Goal: Task Accomplishment & Management: Complete application form

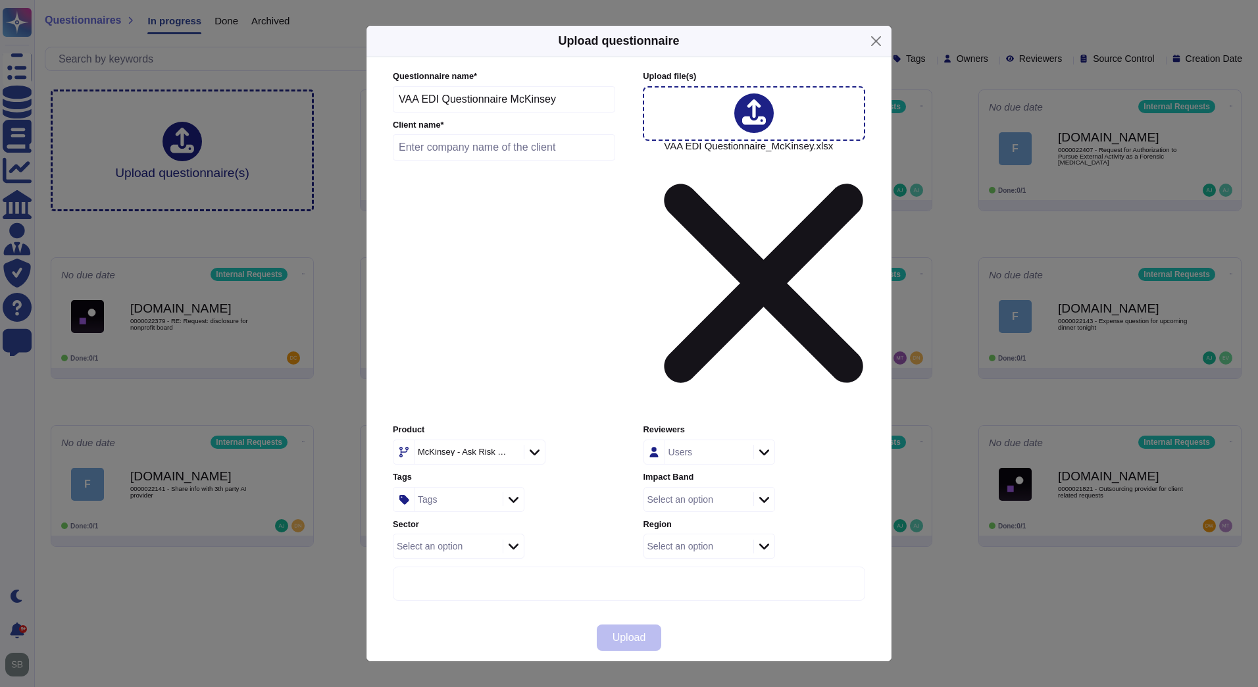
click at [412, 112] on input "VAA EDI Questionnaire McKinsey" at bounding box center [504, 99] width 222 height 26
paste input "0000022359 - Questionnaire requests from Client - Virgin Atlantic Airways"
type input "0000022359 - Questionnaire requests from Client - Virgin Atlantic Airways"
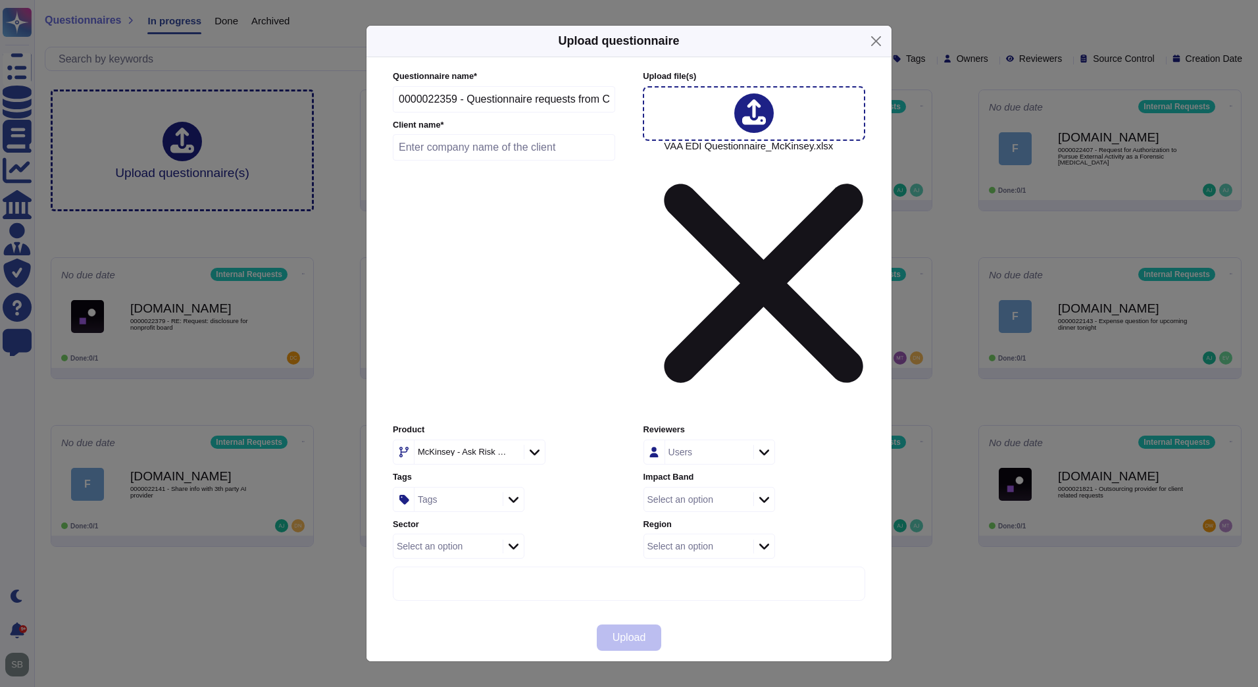
click at [458, 160] on input "text" at bounding box center [504, 147] width 222 height 26
paste input "Virgin Atlantic Airways Ltd."
click at [525, 495] on icon at bounding box center [636, 621] width 253 height 253
type input "Virgin Atlantic Airways Ltd."
click at [534, 445] on icon at bounding box center [539, 451] width 10 height 13
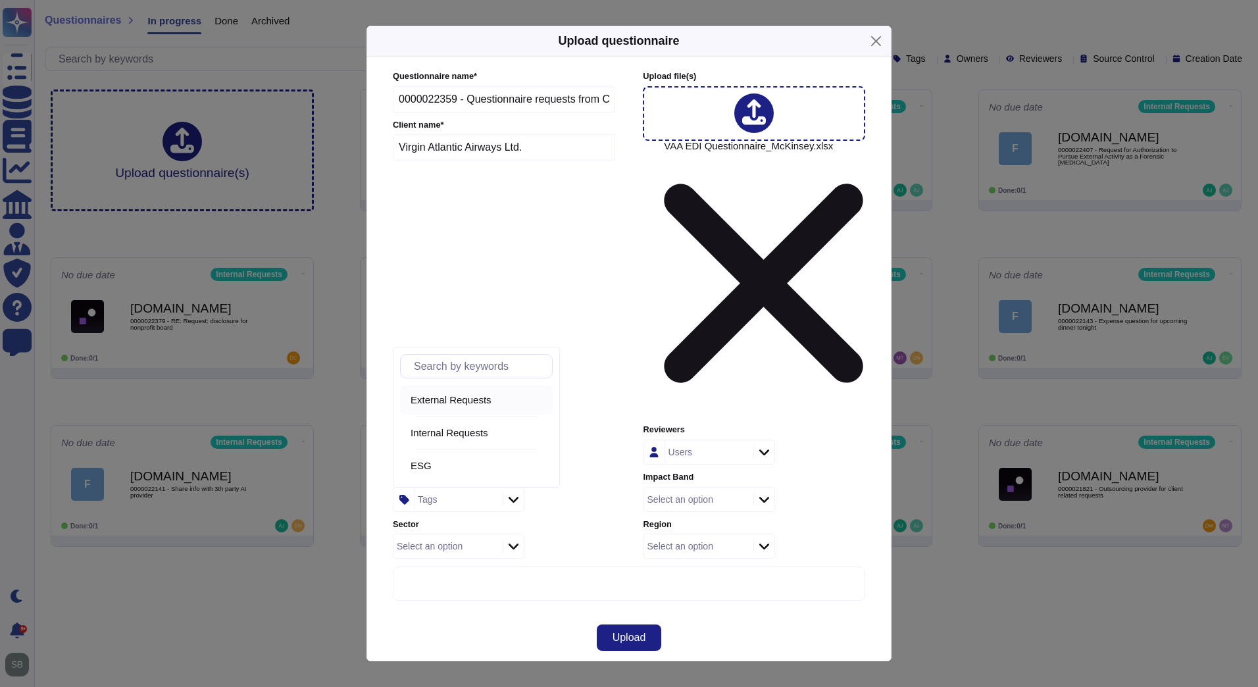
click at [460, 405] on span "External Requests" at bounding box center [450, 400] width 81 height 12
click at [451, 487] on div "Tags" at bounding box center [456, 499] width 85 height 24
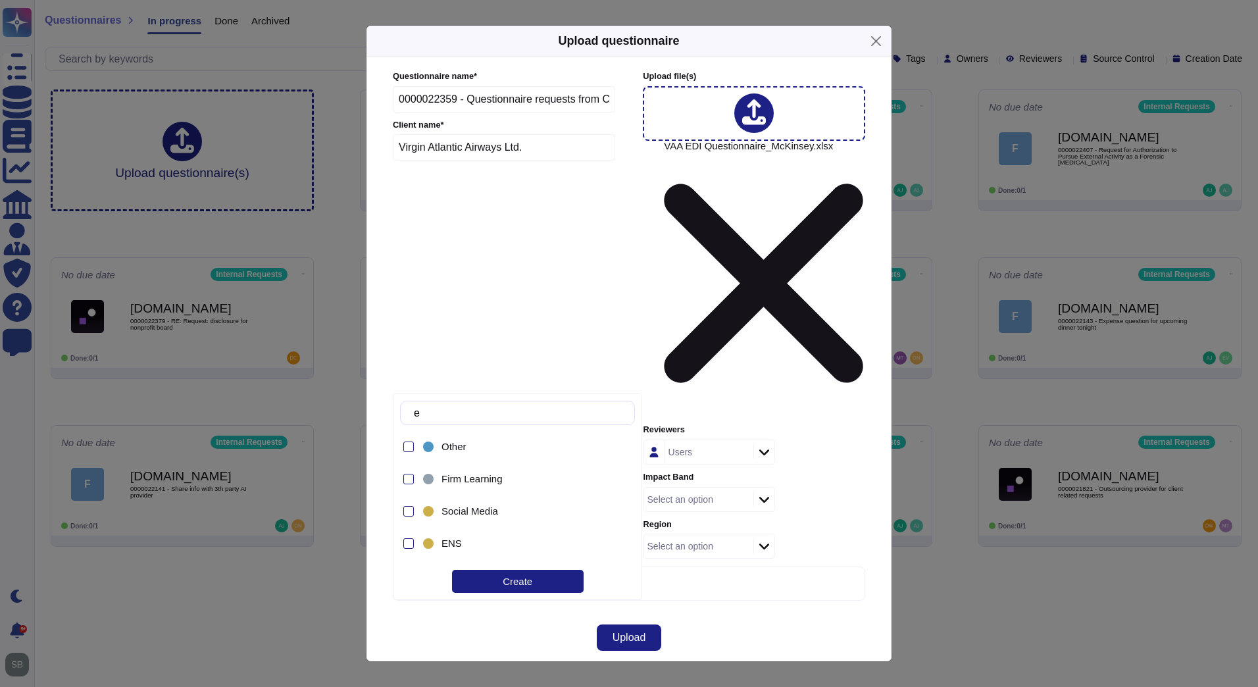
type input "esg"
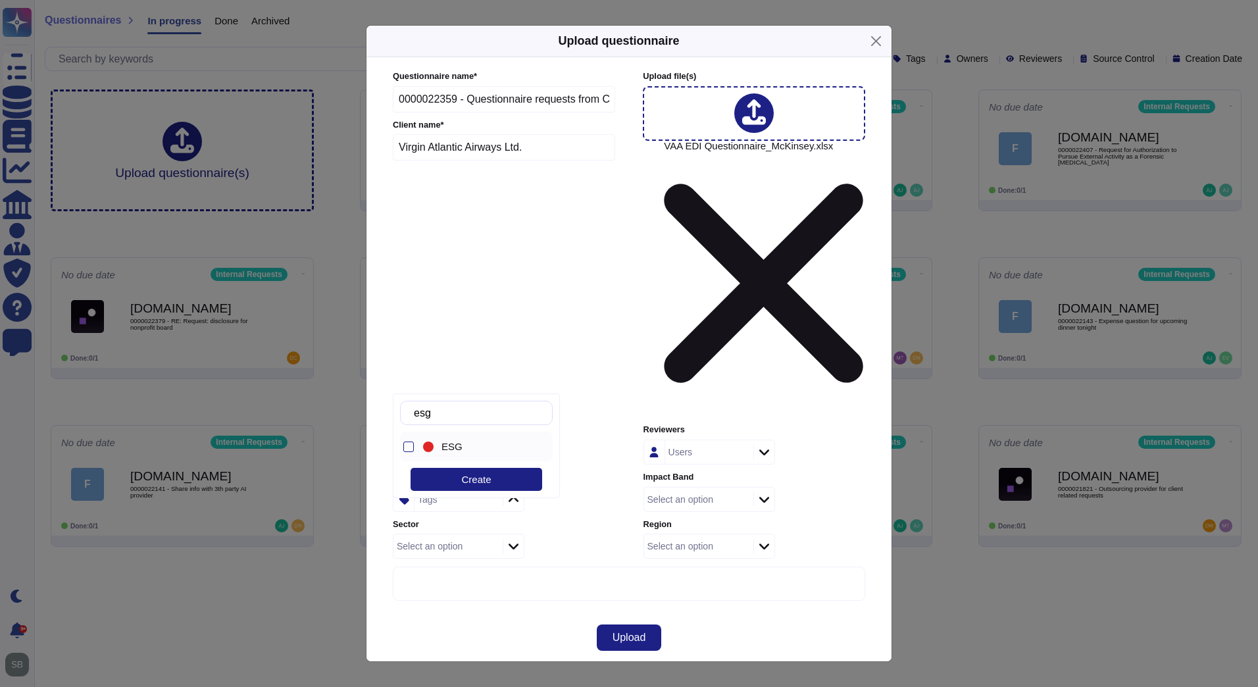
click at [448, 450] on span "ESG" at bounding box center [451, 447] width 21 height 12
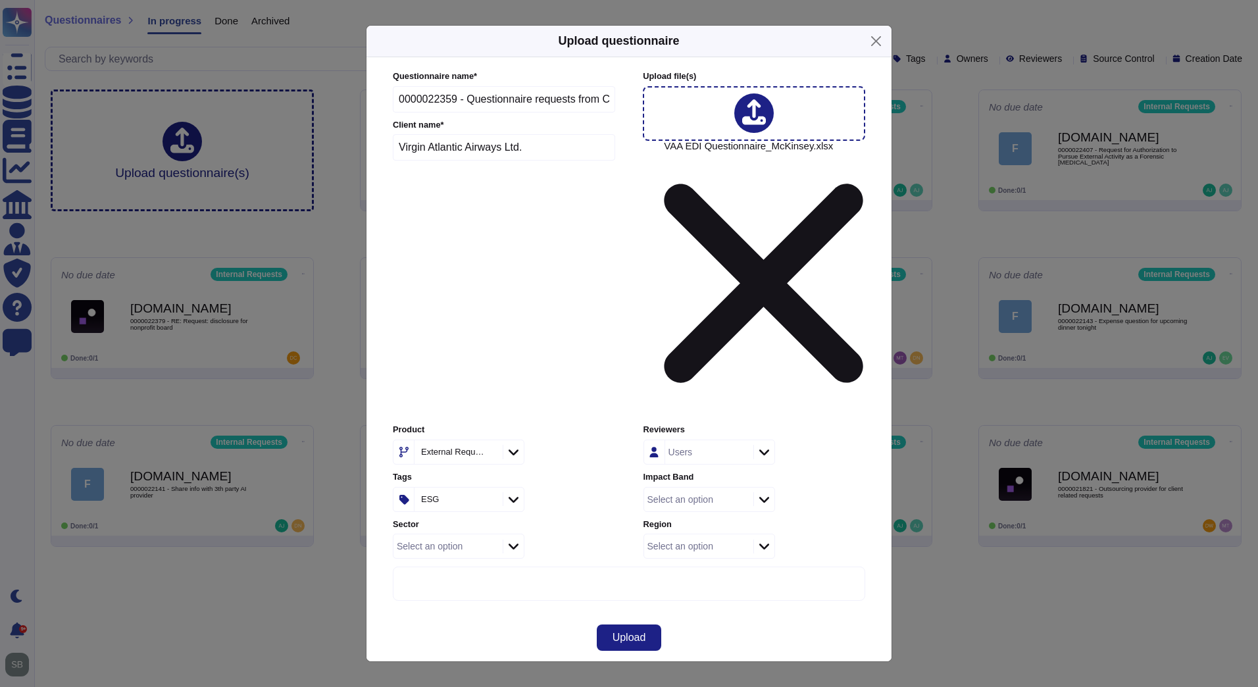
click at [706, 534] on div "Select an option" at bounding box center [697, 546] width 106 height 24
click at [681, 562] on span "Europe" at bounding box center [672, 557] width 32 height 12
click at [721, 487] on div "Select an option" at bounding box center [697, 499] width 106 height 24
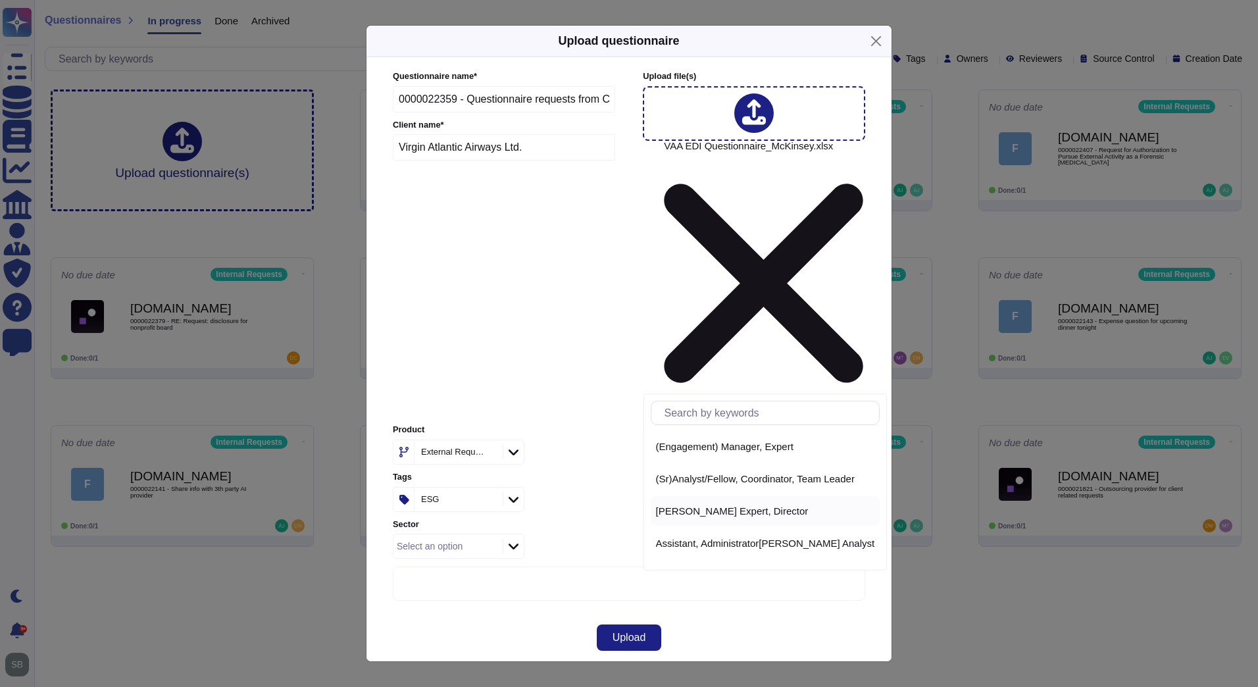
click at [678, 512] on span "[PERSON_NAME] Expert, Director" at bounding box center [732, 511] width 153 height 12
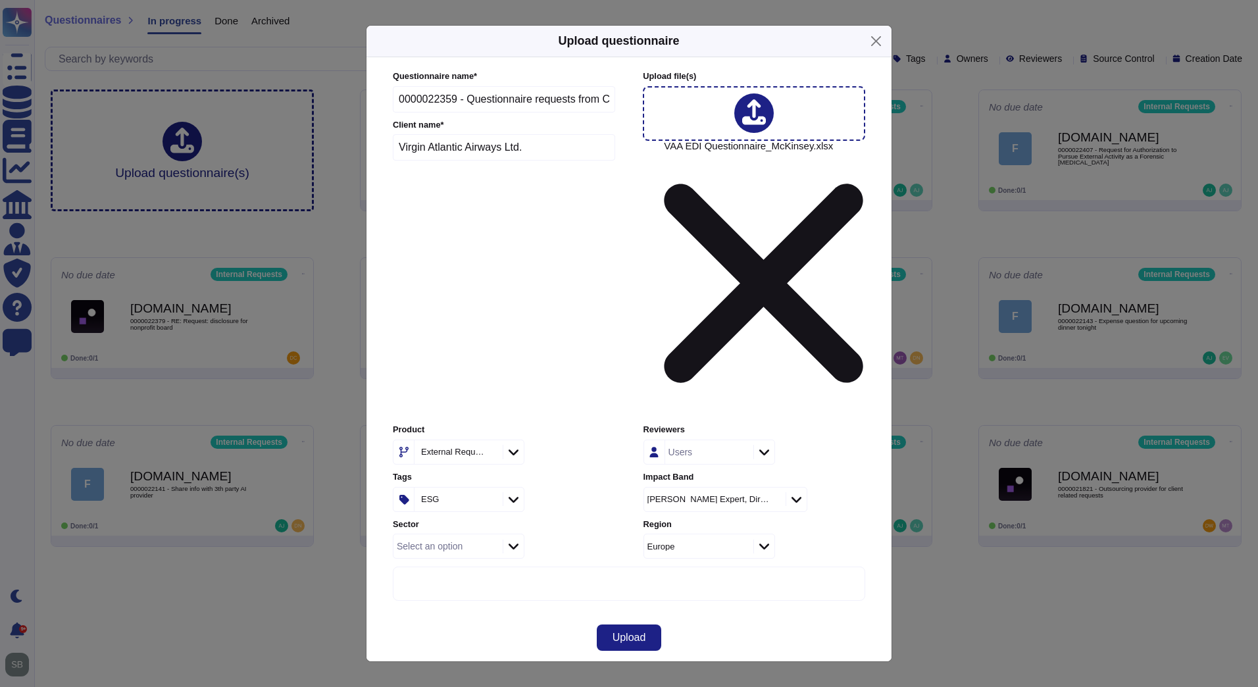
click at [491, 534] on div "Select an option" at bounding box center [446, 546] width 106 height 24
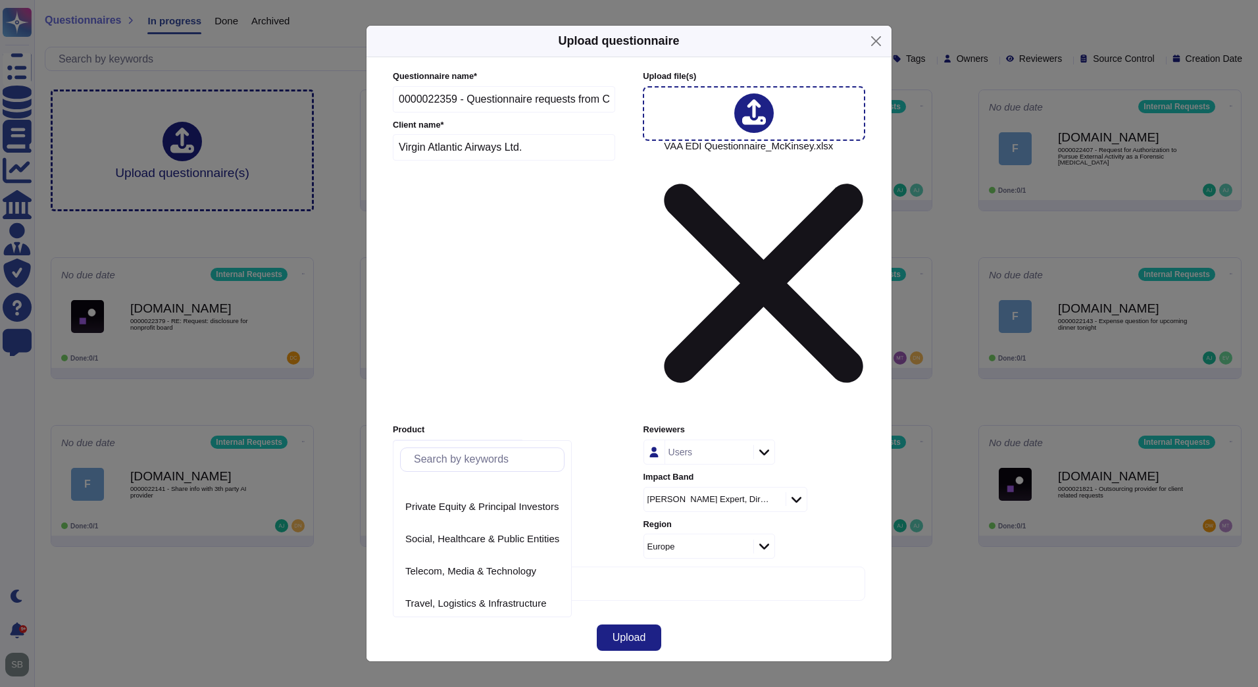
scroll to position [220, 0]
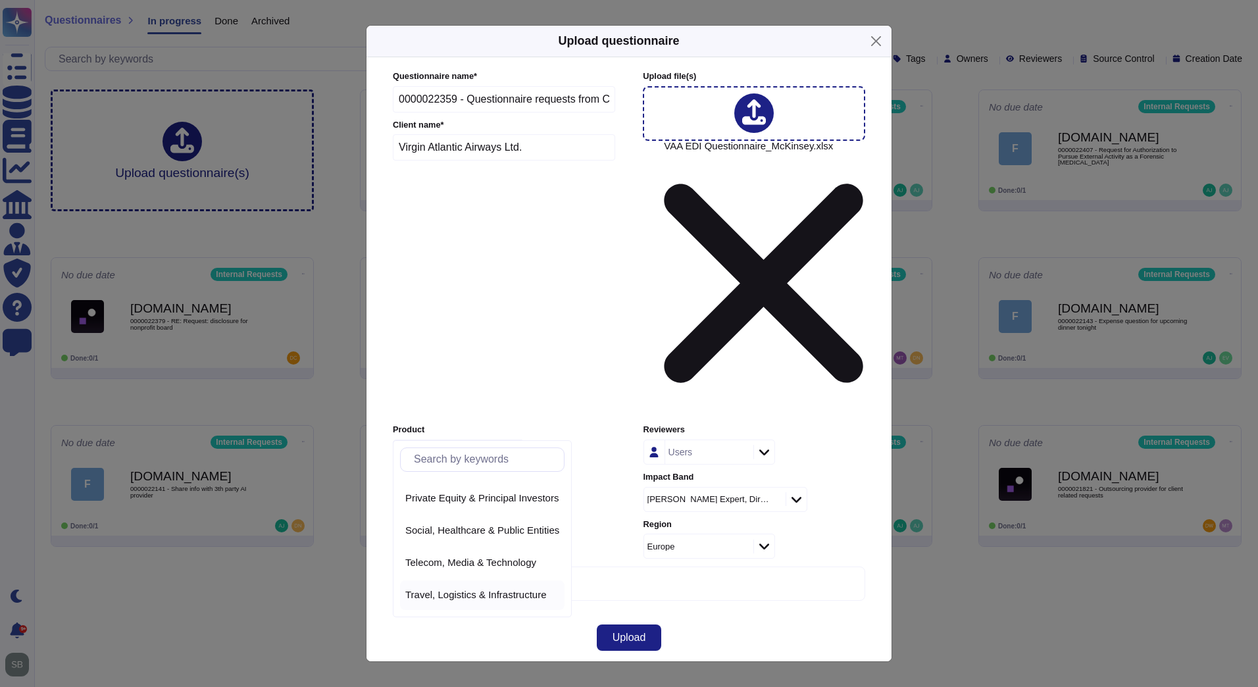
click at [430, 601] on div "Travel, Logistics & Infrastructure" at bounding box center [482, 595] width 164 height 30
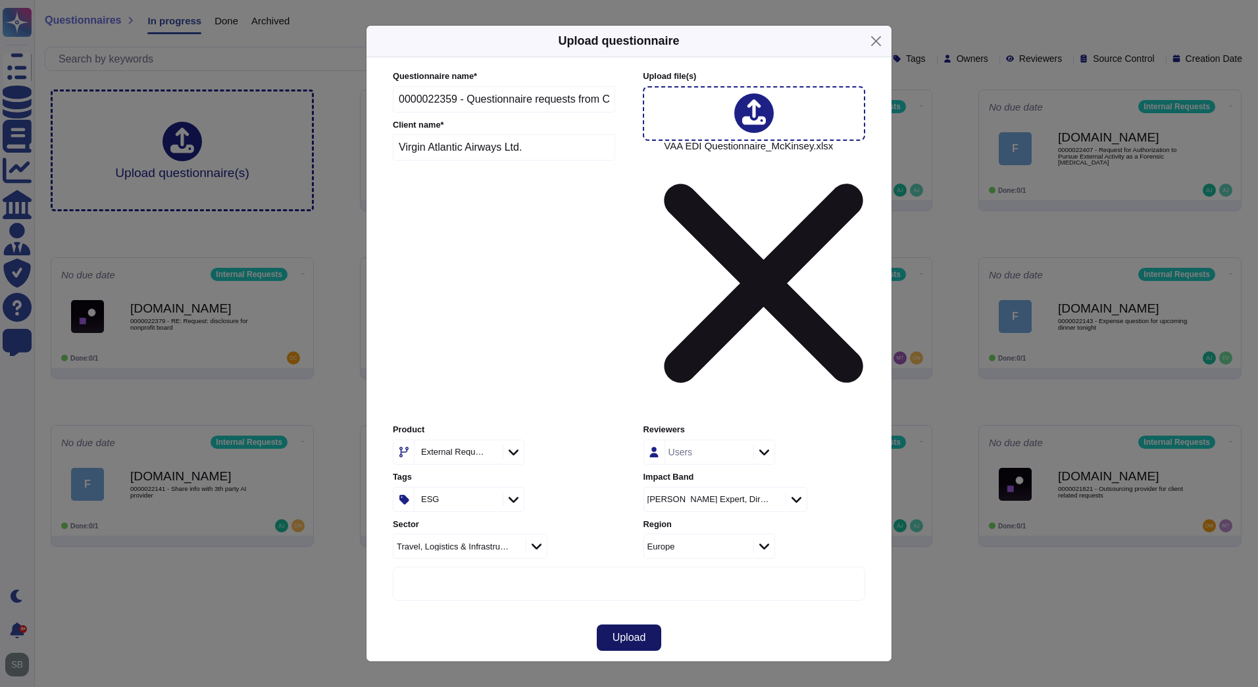
click at [650, 624] on button "Upload" at bounding box center [629, 637] width 65 height 26
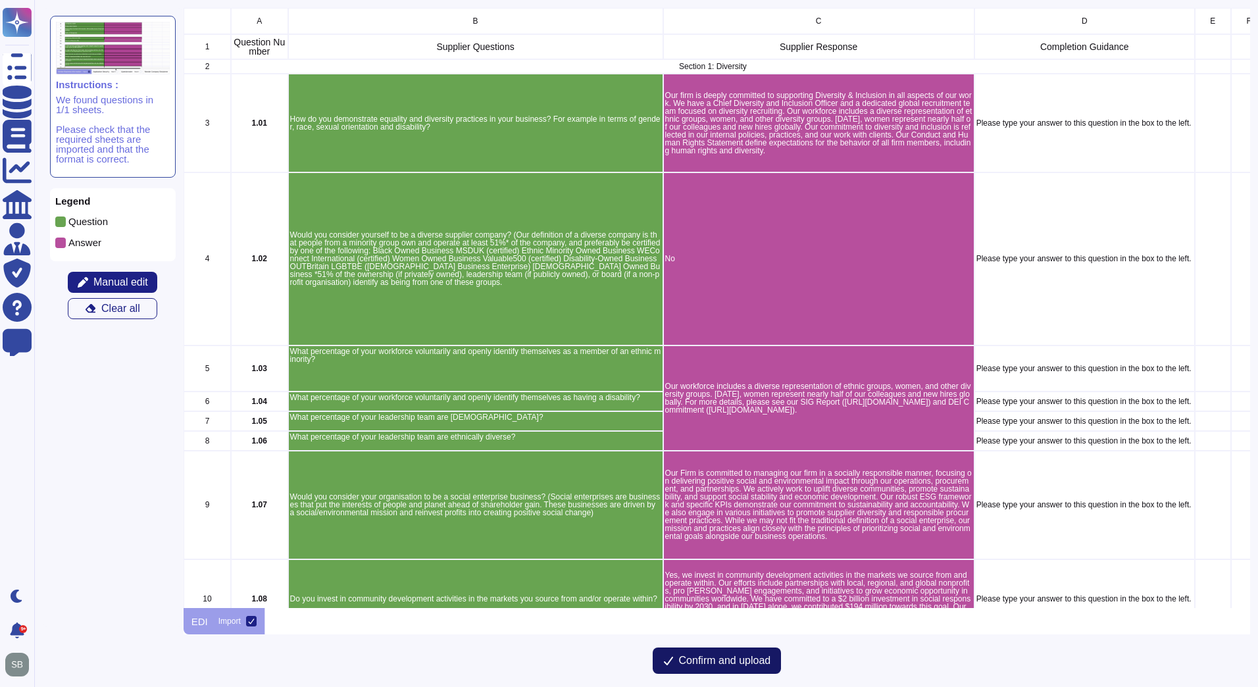
click at [700, 655] on span "Confirm and upload" at bounding box center [725, 660] width 92 height 11
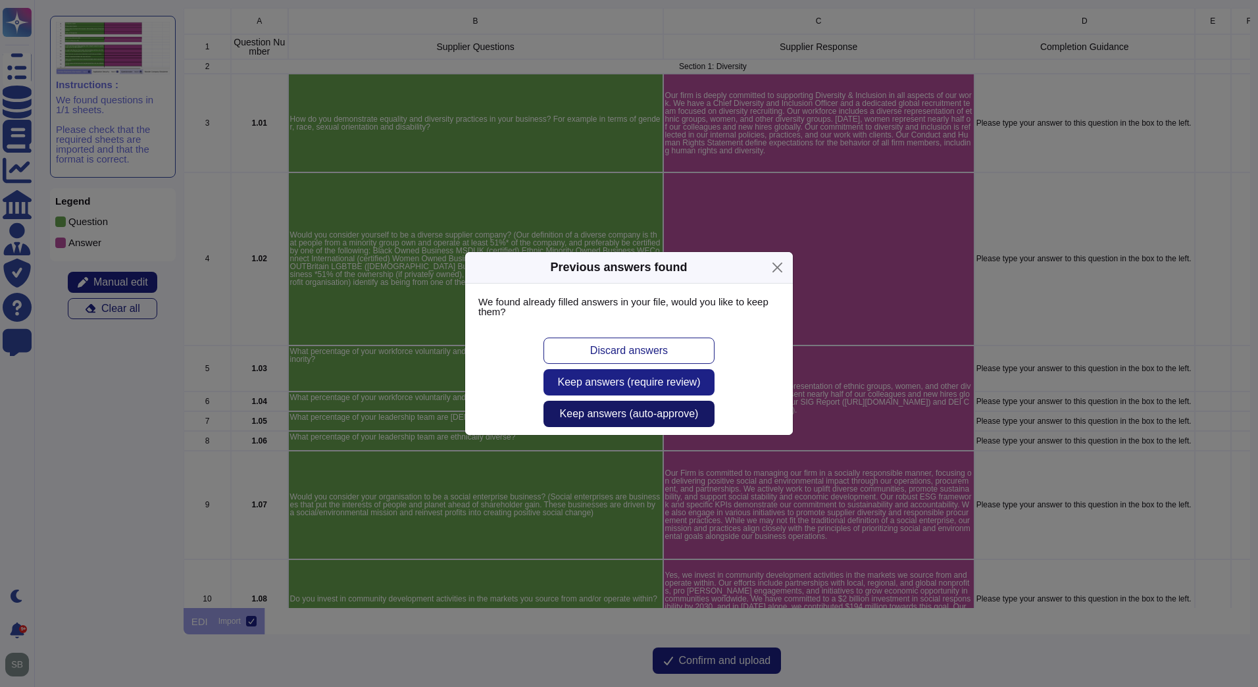
click at [620, 414] on span "Keep answers (auto-approve)" at bounding box center [629, 413] width 139 height 11
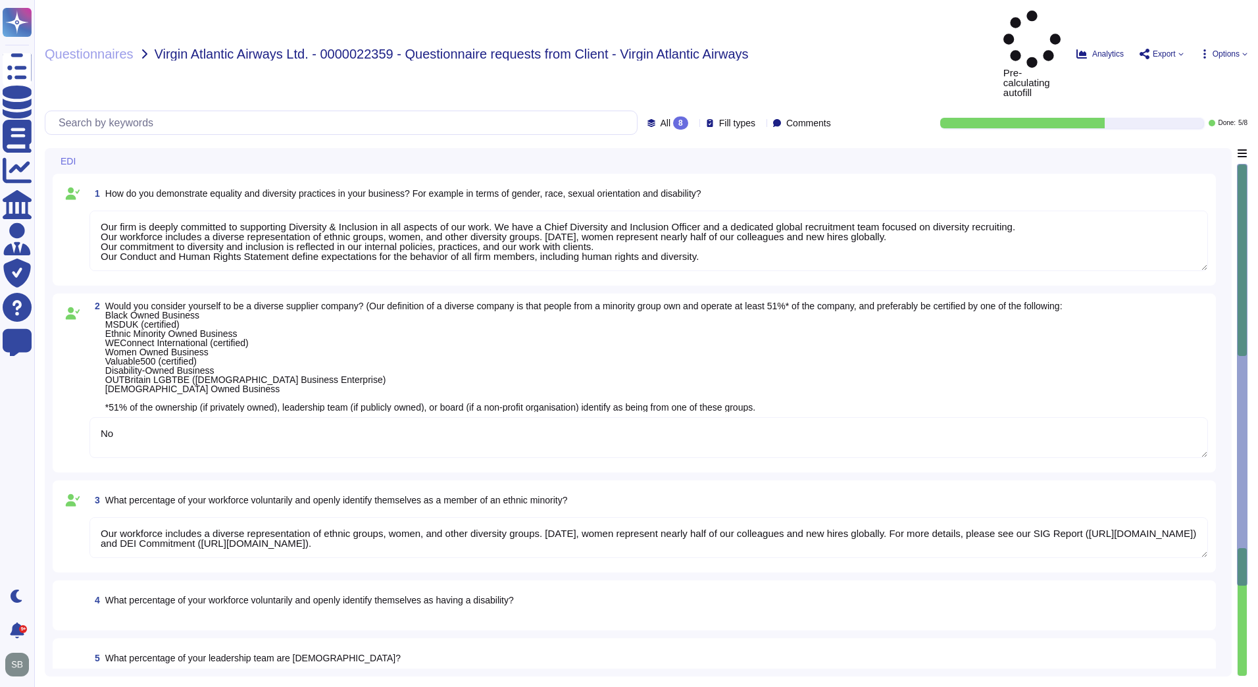
type textarea "Our firm is deeply committed to supporting Diversity & Inclusion in all aspects…"
type textarea "No"
type textarea "Our workforce includes a diverse representation of ethnic groups, women, and ot…"
type textarea "Our Firm is committed to managing our firm in a socially responsible manner, fo…"
type textarea "Yes, we invest in community development activities in the markets we source fro…"
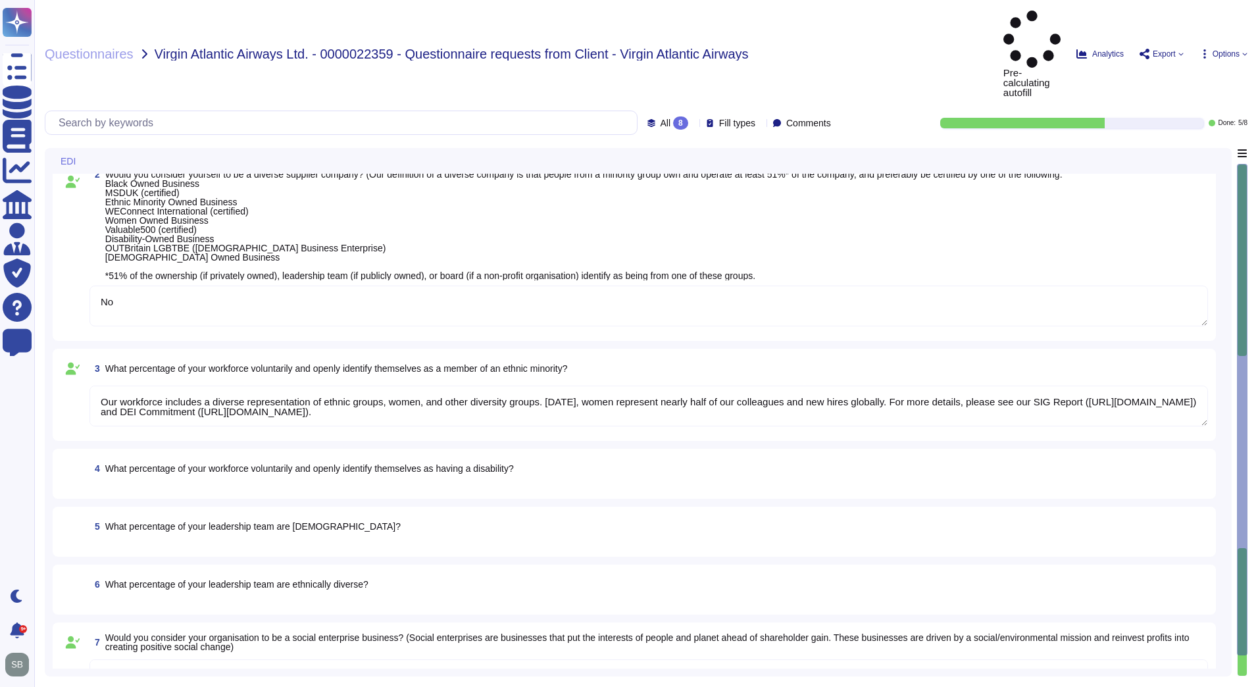
drag, startPoint x: 870, startPoint y: 357, endPoint x: 62, endPoint y: 335, distance: 808.7
click at [62, 356] on div "3 What percentage of your workforce voluntarily and openly identify themselves …" at bounding box center [634, 394] width 1147 height 76
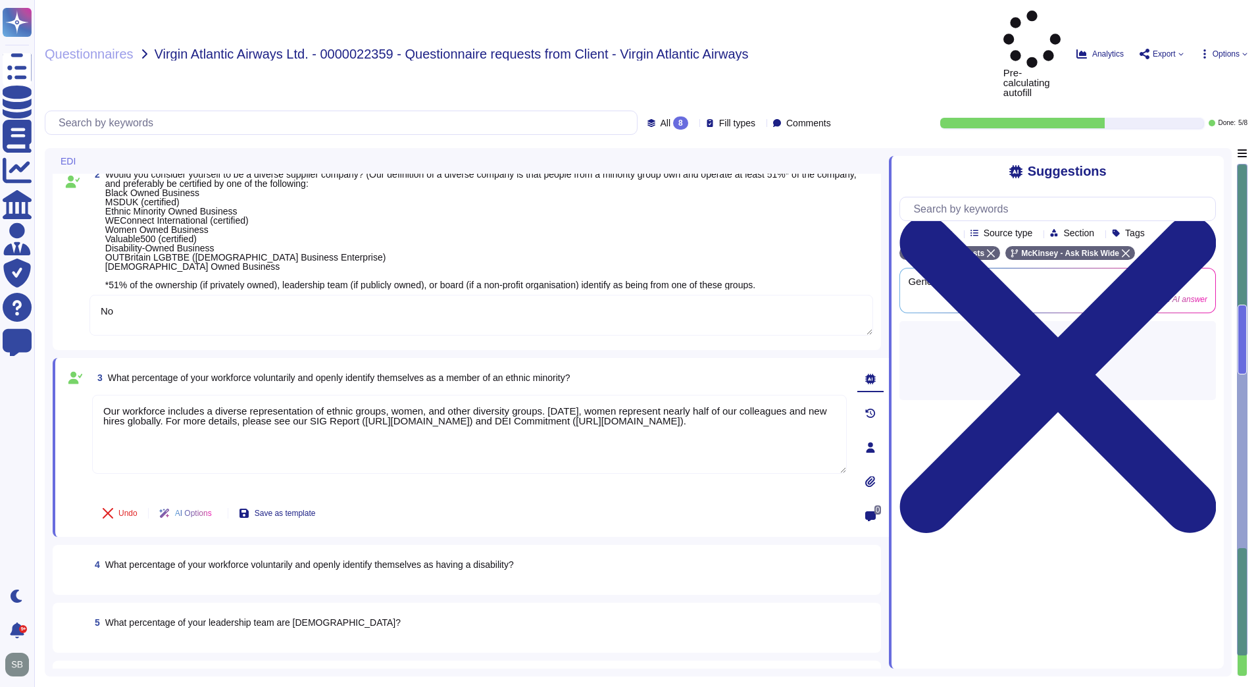
click at [177, 552] on span "4 What percentage of your workforce voluntarily and openly identify themselves …" at bounding box center [301, 564] width 424 height 24
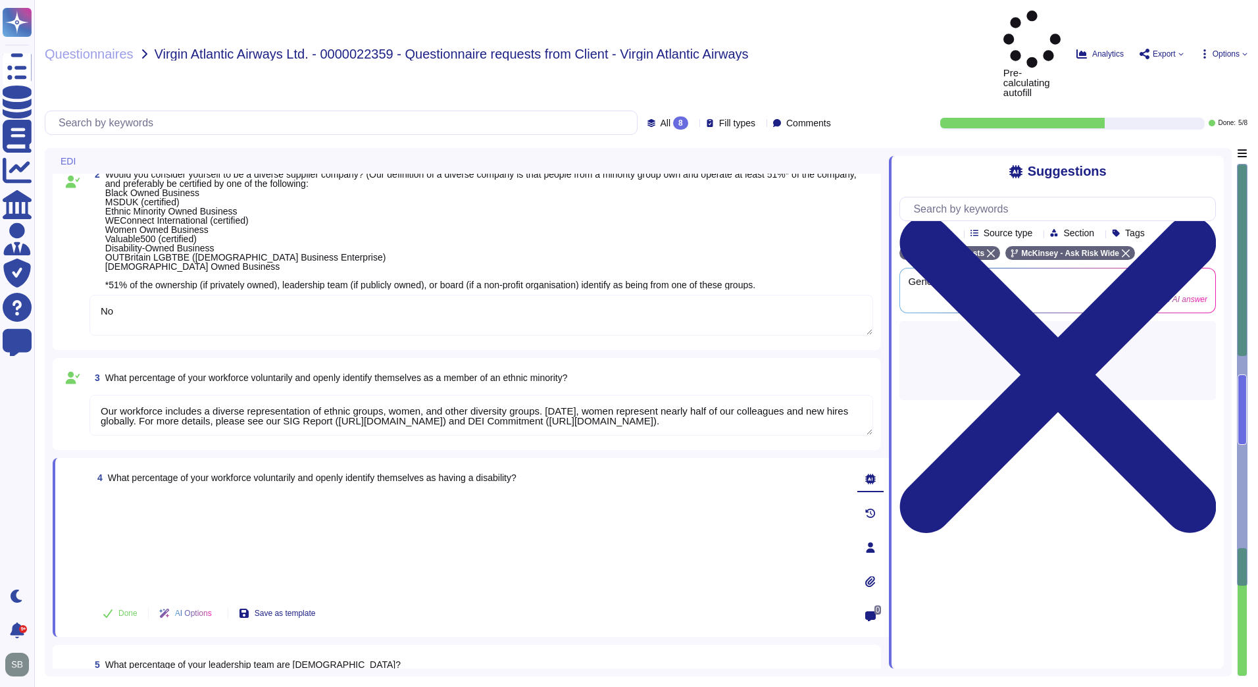
click at [179, 495] on div at bounding box center [469, 543] width 754 height 97
click at [128, 495] on div at bounding box center [469, 543] width 754 height 97
click at [122, 609] on span "Done" at bounding box center [127, 613] width 19 height 8
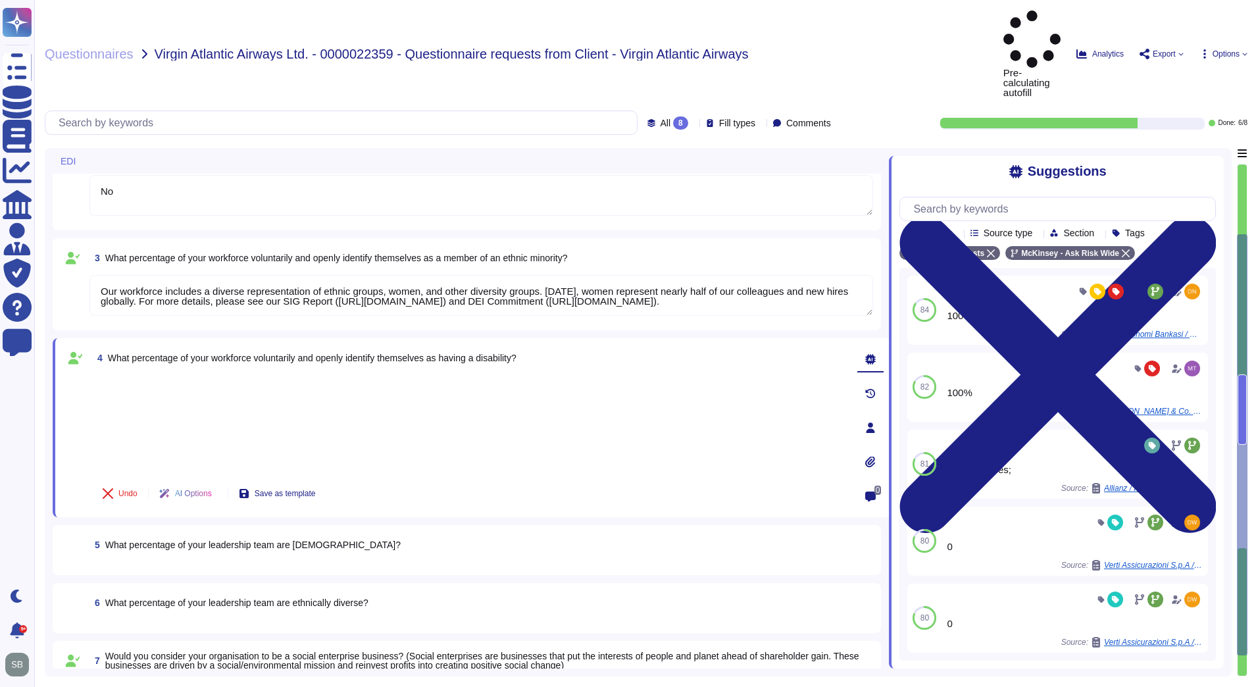
scroll to position [263, 0]
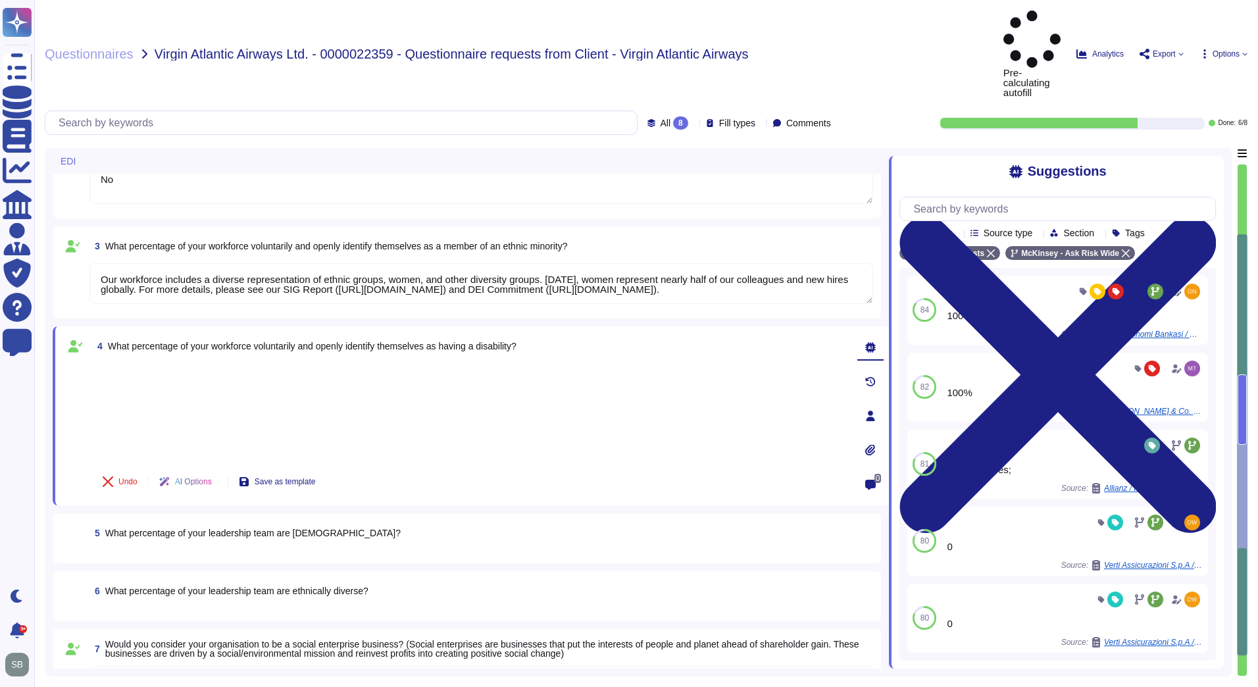
click at [143, 521] on span "5 What percentage of your leadership team are [DEMOGRAPHIC_DATA]?" at bounding box center [244, 533] width 311 height 24
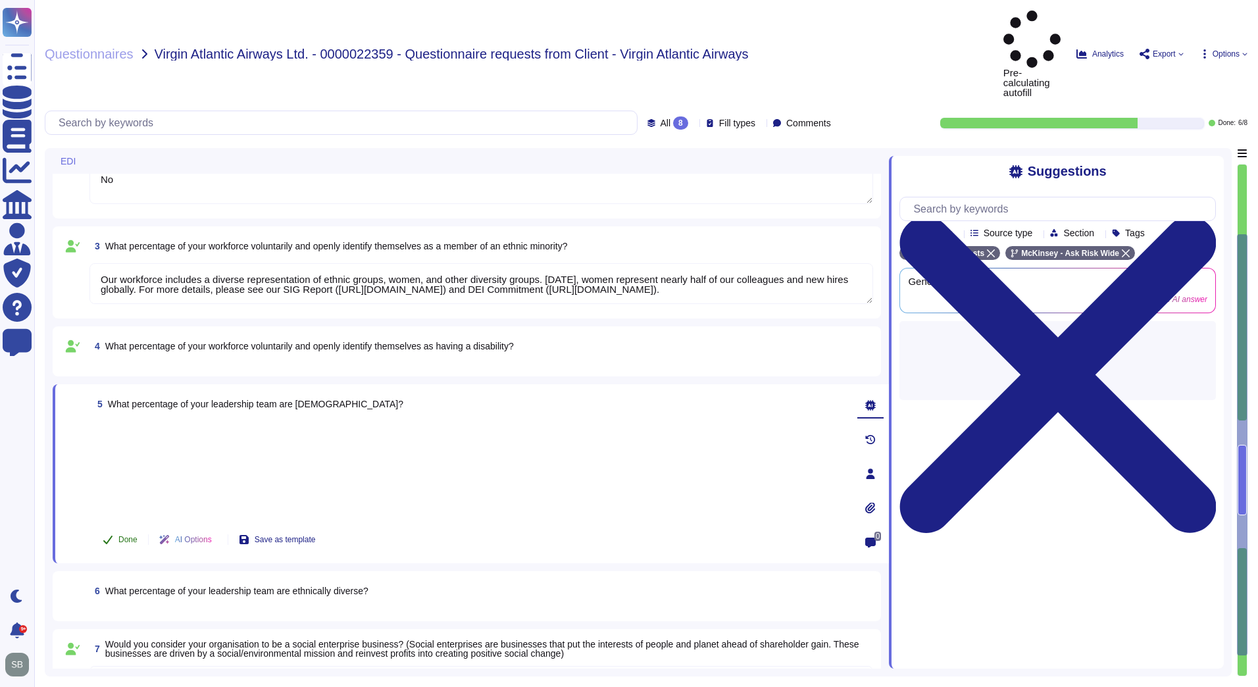
click at [126, 535] on span "Done" at bounding box center [127, 539] width 19 height 8
click at [125, 585] on span "What percentage of your leadership team are ethnically diverse?" at bounding box center [236, 590] width 263 height 11
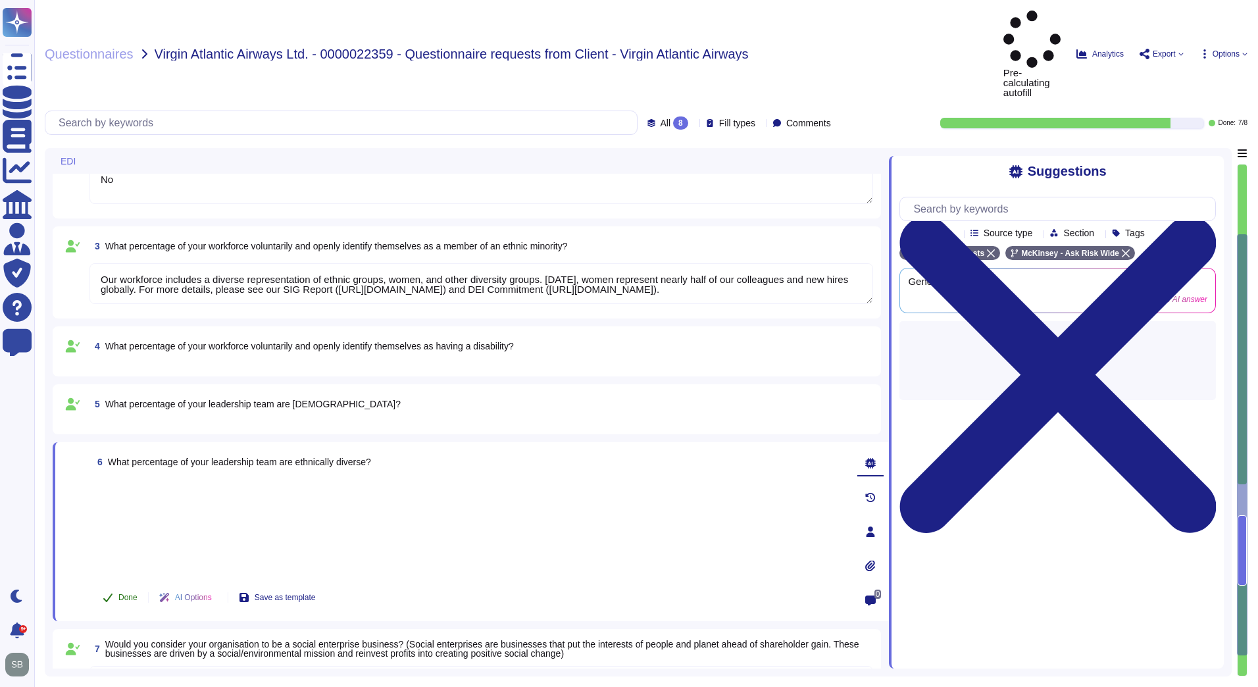
click at [125, 593] on span "Done" at bounding box center [127, 597] width 19 height 8
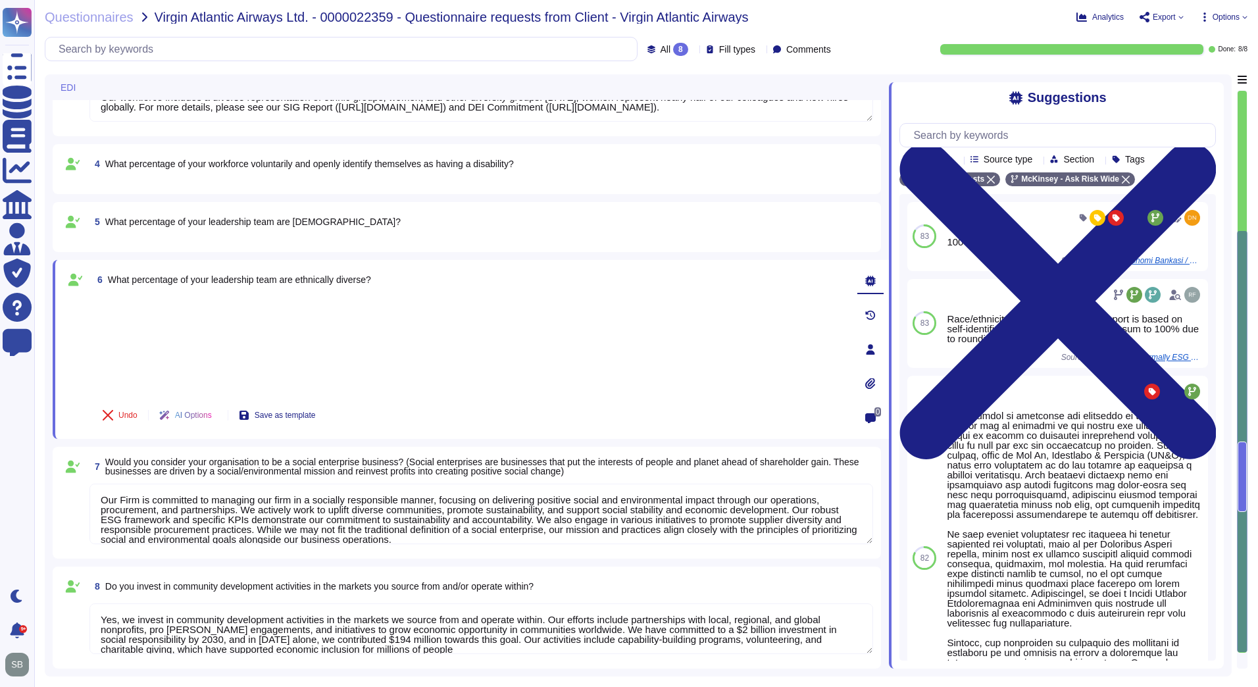
scroll to position [372, 0]
type textarea "Our firm is deeply committed to supporting Diversity & Inclusion in all aspects…"
click at [88, 13] on span "Questionnaires" at bounding box center [89, 17] width 89 height 13
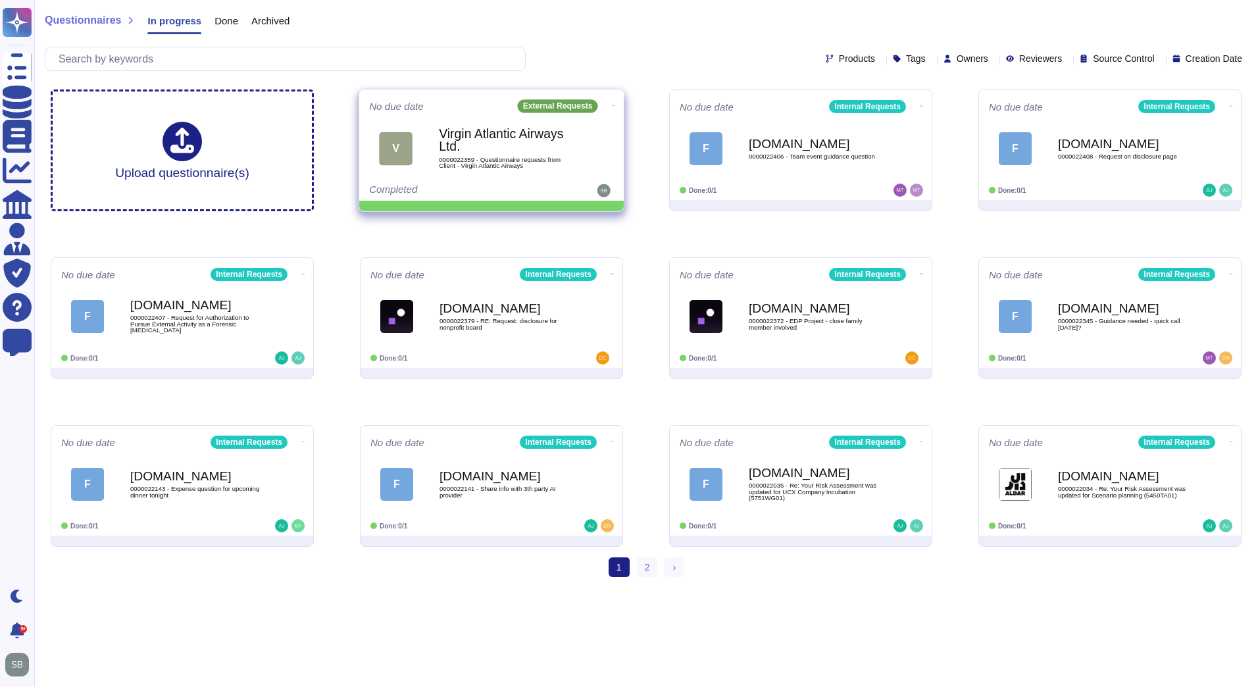
click at [612, 104] on icon at bounding box center [613, 105] width 3 height 3
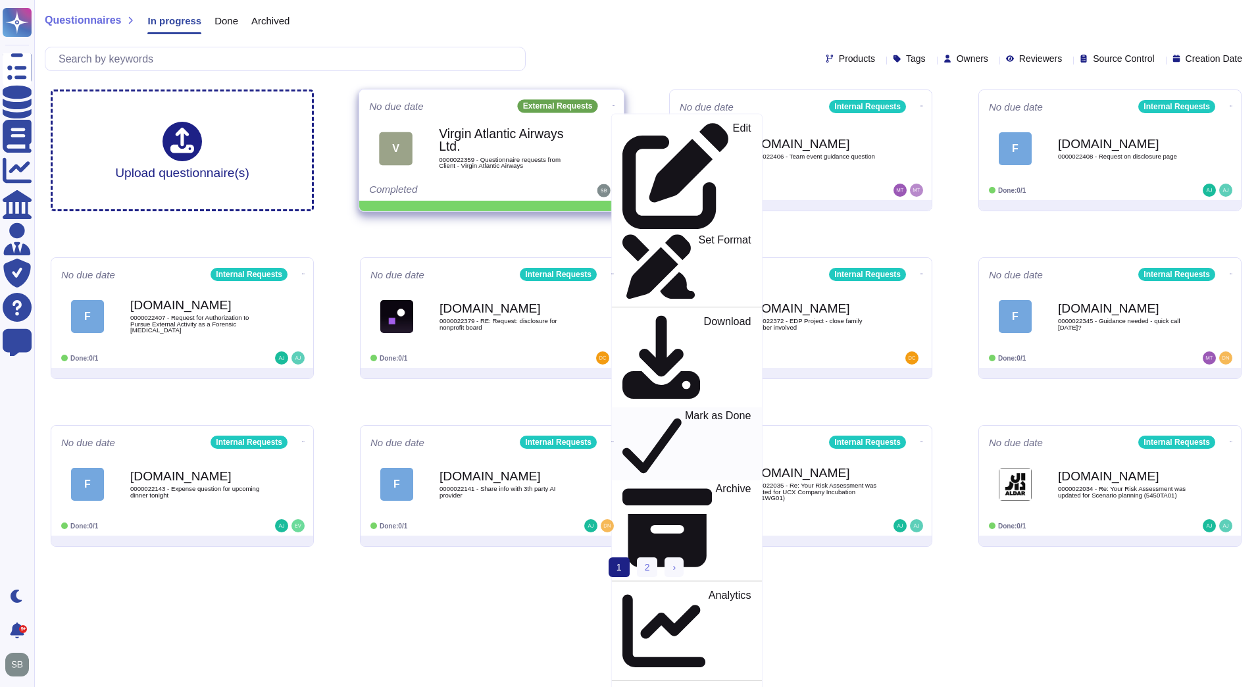
click at [685, 410] on p "Mark as Done" at bounding box center [718, 443] width 66 height 67
